Goal: Task Accomplishment & Management: Manage account settings

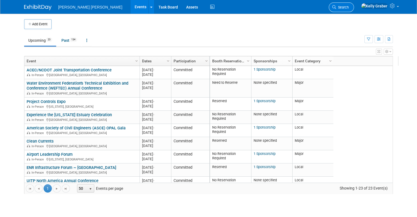
click at [354, 10] on link "Search" at bounding box center [341, 7] width 25 height 10
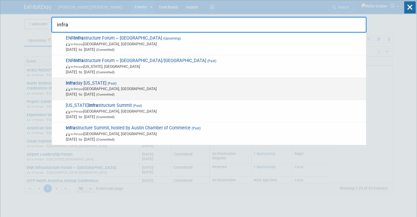
type input "infra"
click at [96, 84] on span "Infra day [US_STATE] (Past) In-Person [GEOGRAPHIC_DATA], [GEOGRAPHIC_DATA] [DAT…" at bounding box center [213, 88] width 299 height 17
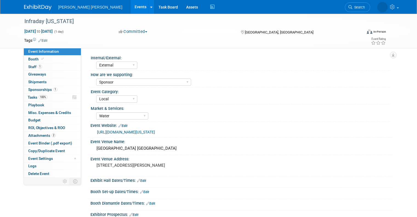
select select "External"
select select "Sponsor"
select select "Local"
select select "Water"
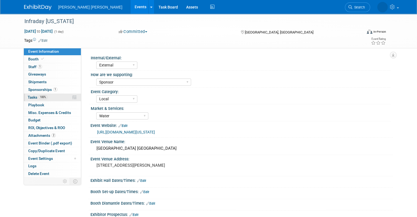
click at [29, 98] on span "Tasks 100%" at bounding box center [38, 97] width 20 height 4
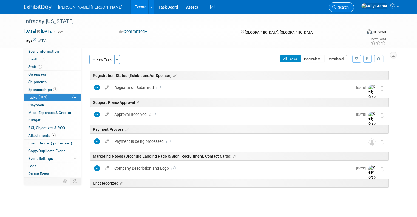
click at [354, 5] on link "Search" at bounding box center [341, 7] width 25 height 10
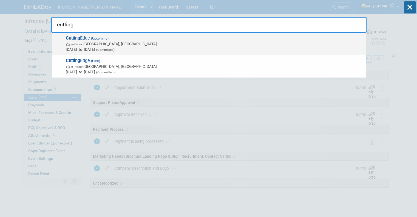
type input "cutting"
click at [128, 45] on span "In-Person Norfolk, VA" at bounding box center [215, 43] width 298 height 5
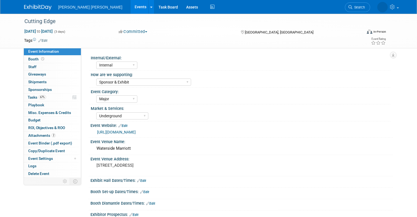
select select "Internal"
select select "Sponsor & Exhibit"
select select "Major"
select select "Underground"
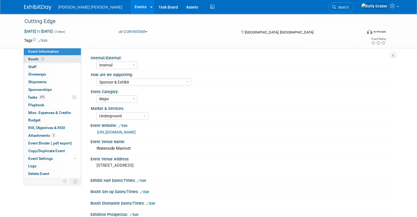
click at [38, 61] on span "Booth" at bounding box center [36, 59] width 17 height 4
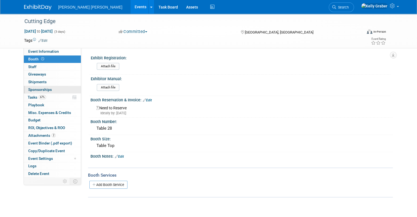
click at [28, 91] on span "Sponsorships 0" at bounding box center [40, 89] width 24 height 4
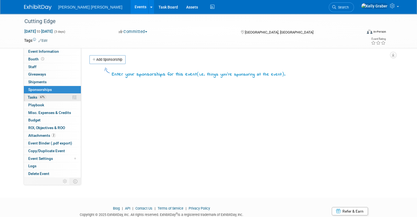
click at [29, 97] on span "Tasks 67%" at bounding box center [37, 97] width 18 height 4
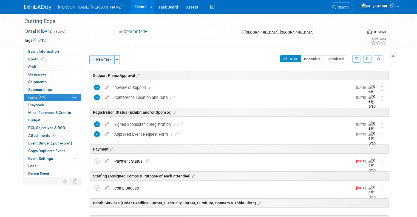
click at [101, 58] on button "New Task" at bounding box center [101, 59] width 25 height 9
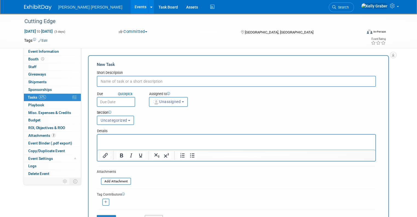
click at [131, 81] on input "text" at bounding box center [236, 81] width 279 height 11
type input "Full Page Conference Program Advert"
click at [115, 100] on input "text" at bounding box center [116, 102] width 38 height 10
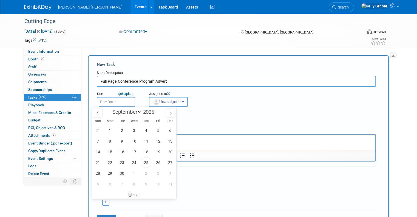
click at [153, 179] on div "31 1 2 3 4 5 6 7 8 9 10 11 12 13 14 15 16 17 18 19 20 21 22 23 24 25 26 27 28 2…" at bounding box center [134, 157] width 85 height 64
click at [156, 176] on span "3" at bounding box center [158, 173] width 11 height 11
type input "Oct 3, 2025"
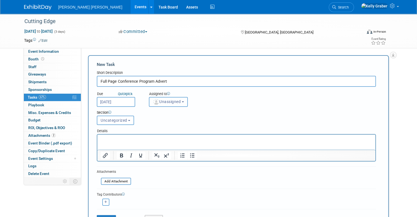
click at [162, 100] on span "Unassigned" at bounding box center [167, 101] width 28 height 4
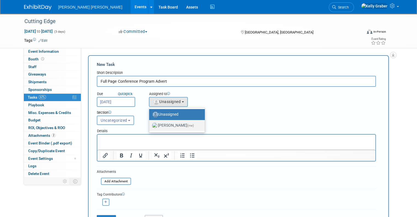
click at [165, 125] on label "Kelly Graber (me)" at bounding box center [175, 125] width 47 height 9
click at [150, 125] on input "Kelly Graber (me)" at bounding box center [149, 125] width 4 height 4
select select "ec37184c-c01f-4f21-939d-fe7fd02e2e7e"
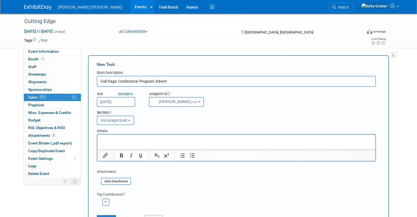
click at [104, 119] on span "Uncategorized" at bounding box center [114, 120] width 27 height 4
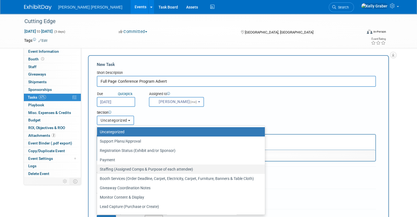
scroll to position [26, 0]
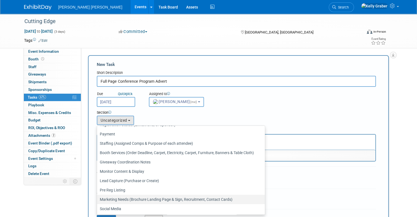
click at [117, 197] on label "Marketing Needs (Brochure Landing Page & Sign, Recruitment, Contact Cards)" at bounding box center [180, 199] width 160 height 7
click at [98, 198] on input "Marketing Needs (Brochure Landing Page & Sign, Recruitment, Contact Cards)" at bounding box center [96, 200] width 4 height 4
select select "11256404"
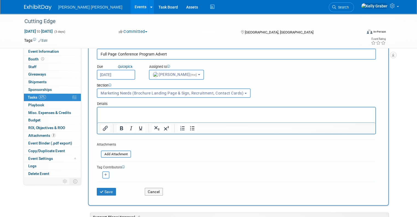
scroll to position [27, 0]
click at [104, 190] on button "Save" at bounding box center [106, 191] width 19 height 8
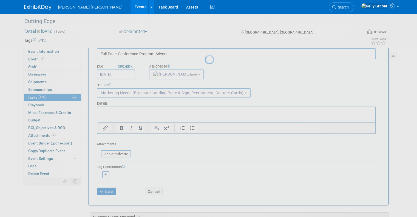
scroll to position [0, 0]
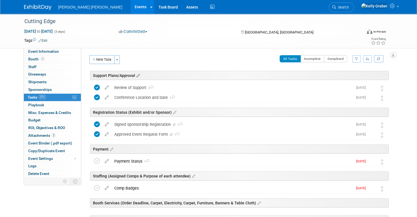
click at [135, 74] on icon at bounding box center [137, 75] width 5 height 5
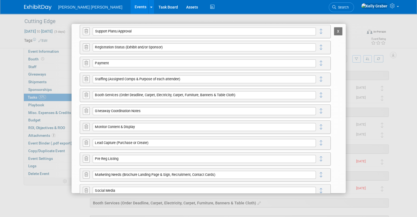
scroll to position [55, 0]
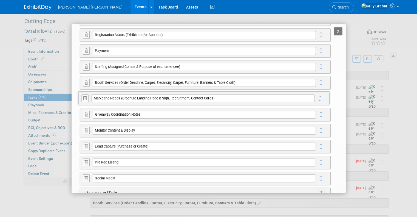
drag, startPoint x: 317, startPoint y: 163, endPoint x: 315, endPoint y: 99, distance: 63.7
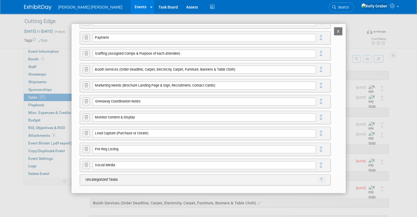
click at [334, 30] on button "X" at bounding box center [338, 31] width 9 height 8
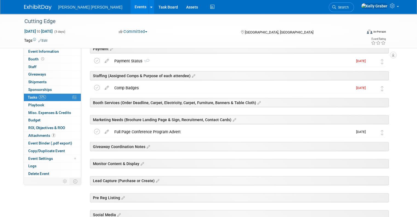
scroll to position [110, 0]
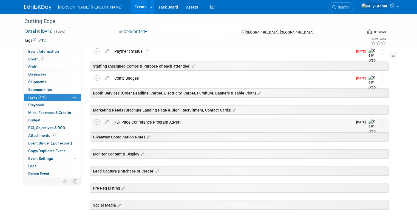
click at [157, 124] on div "Full Page Conference Program Advert" at bounding box center [233, 121] width 242 height 9
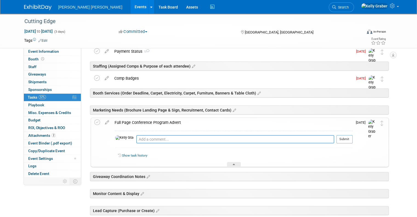
drag, startPoint x: 154, startPoint y: 137, endPoint x: 161, endPoint y: 133, distance: 8.2
click at [154, 137] on textarea at bounding box center [235, 139] width 198 height 8
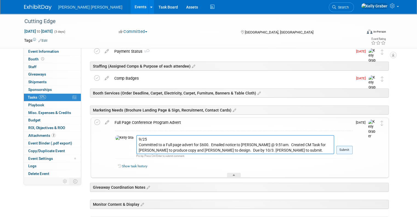
type textarea "9/25 Committed to a Full page advert for $600. Emailed notice to Daniel @ 9:51a…"
click at [353, 148] on button "Submit" at bounding box center [345, 150] width 16 height 8
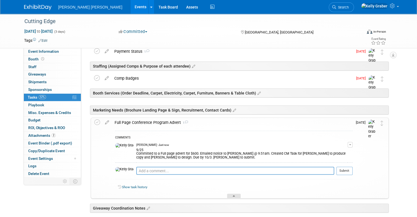
click at [236, 195] on div at bounding box center [234, 195] width 14 height 5
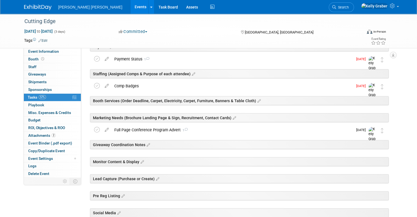
scroll to position [73, 0]
